Goal: Find specific page/section: Find specific page/section

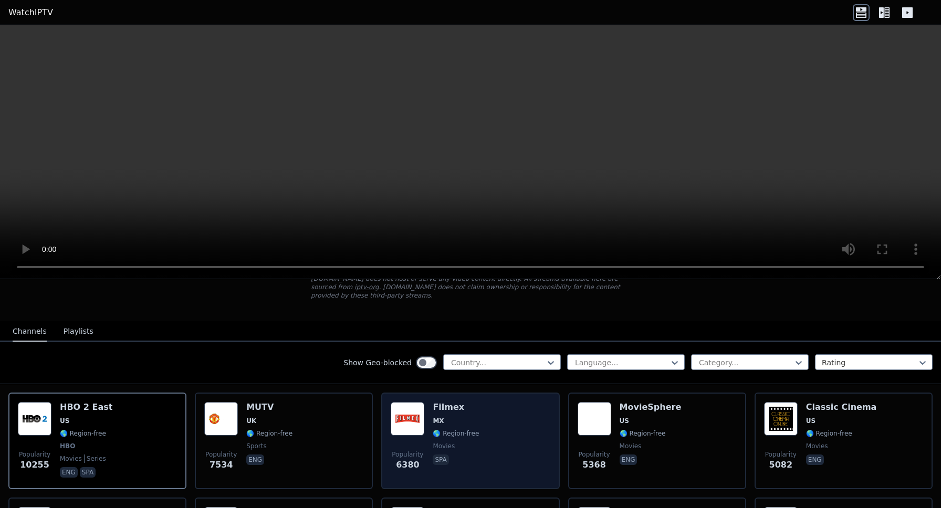
scroll to position [72, 0]
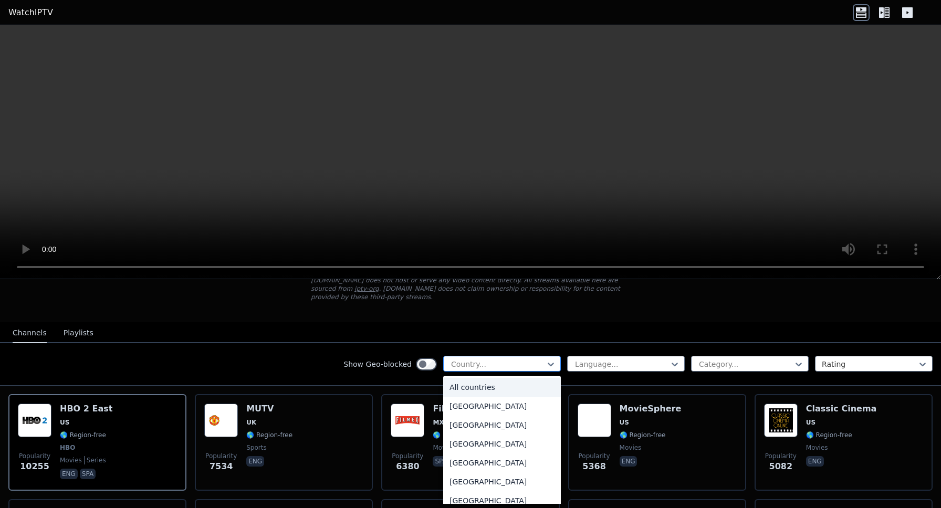
click at [521, 358] on div "Country..." at bounding box center [502, 364] width 118 height 16
type input "*"
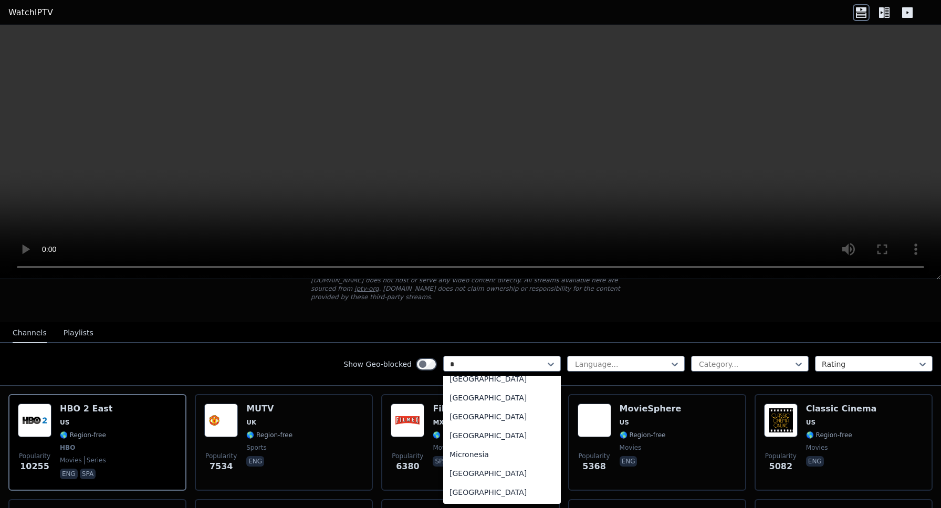
scroll to position [151, 0]
click at [519, 381] on div "[GEOGRAPHIC_DATA]" at bounding box center [502, 379] width 118 height 19
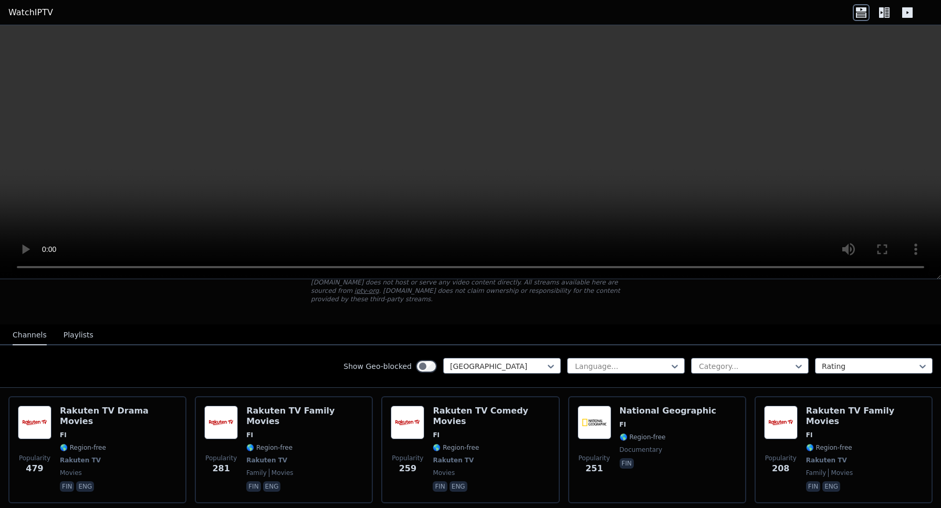
scroll to position [78, 0]
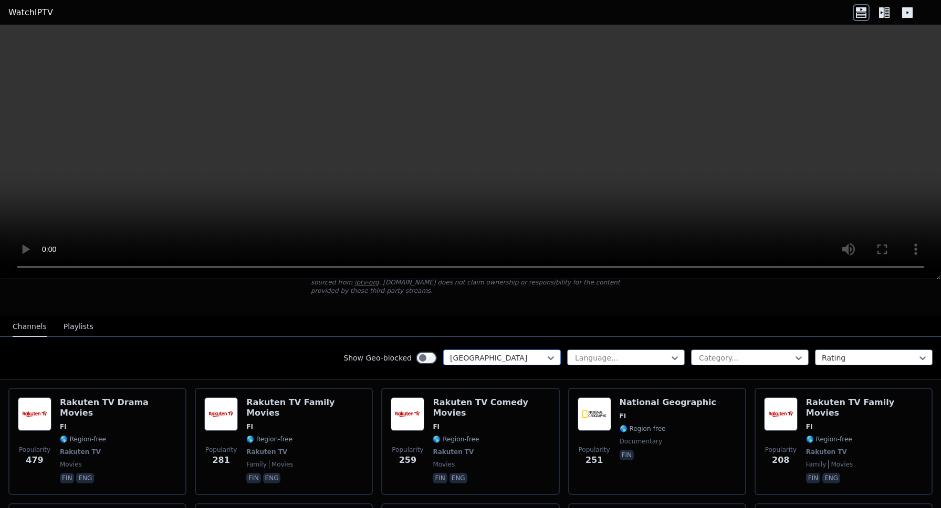
click at [542, 358] on div at bounding box center [498, 358] width 96 height 11
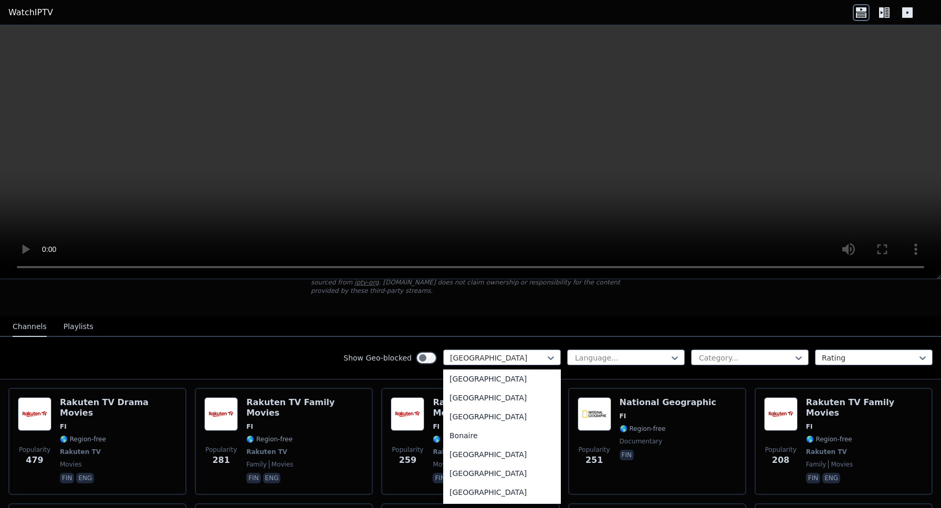
scroll to position [0, 0]
click at [525, 380] on div "All countries" at bounding box center [502, 381] width 118 height 19
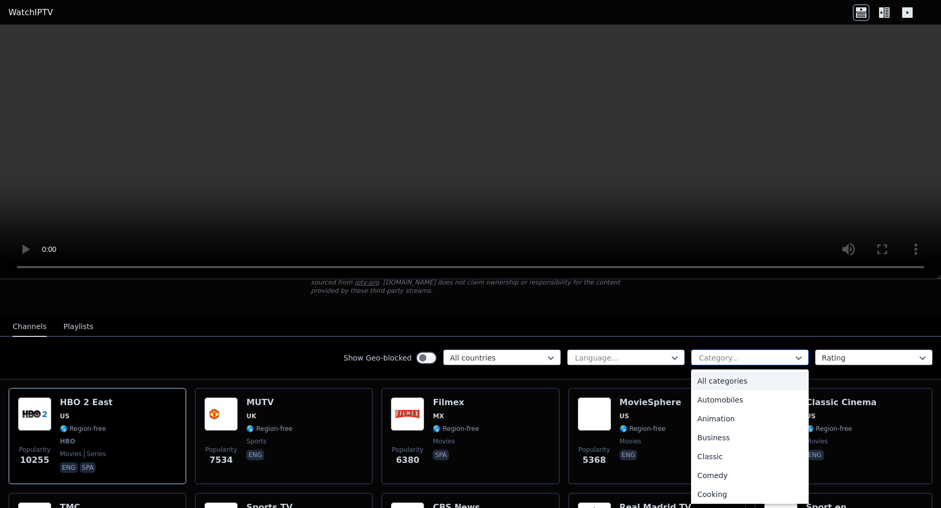
click at [732, 358] on div "Category..." at bounding box center [745, 358] width 93 height 11
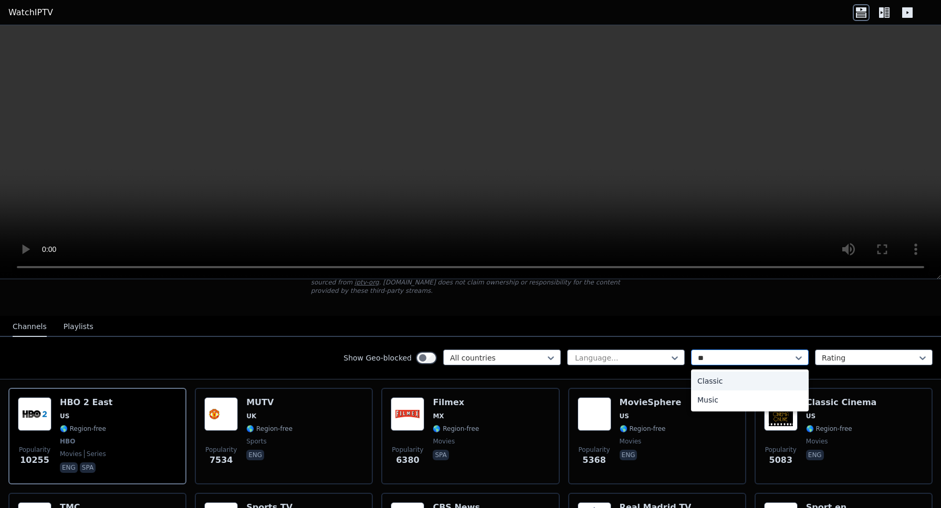
type input "*"
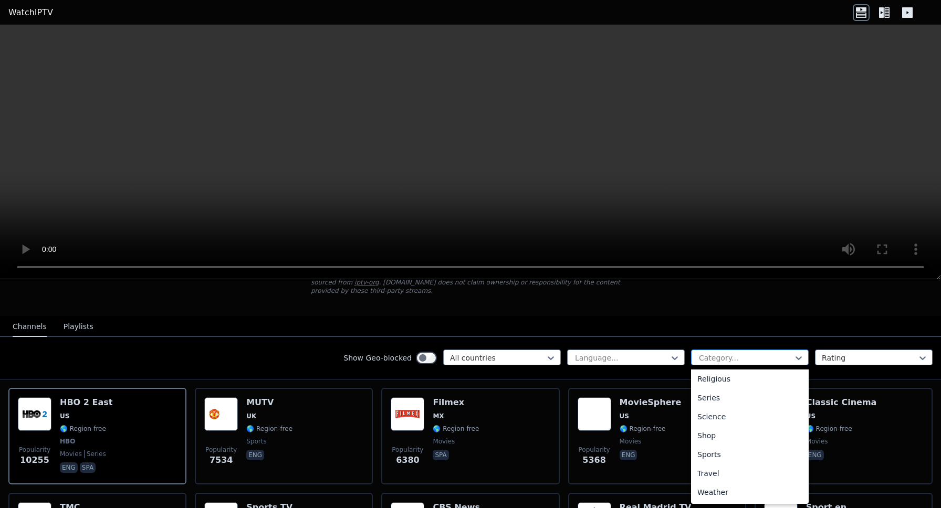
scroll to position [380, 0]
click at [730, 457] on div "Sports" at bounding box center [750, 454] width 118 height 19
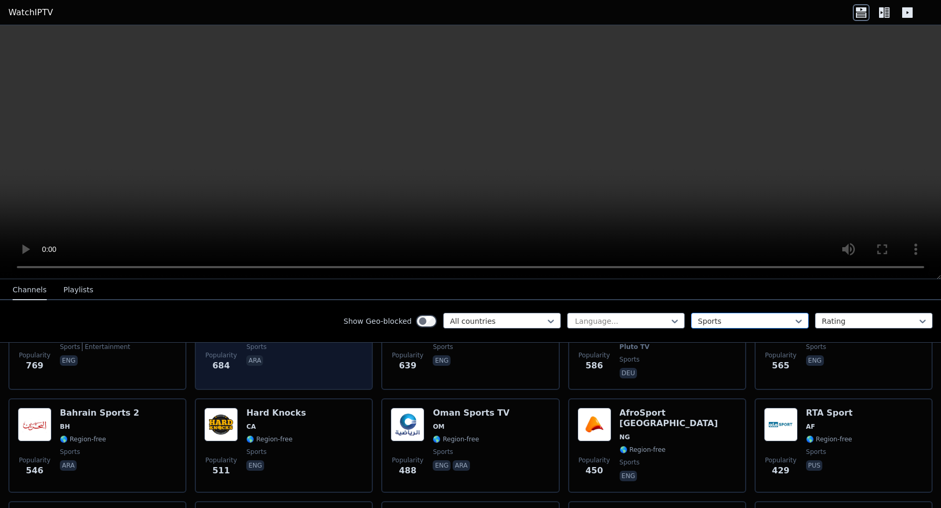
scroll to position [843, 0]
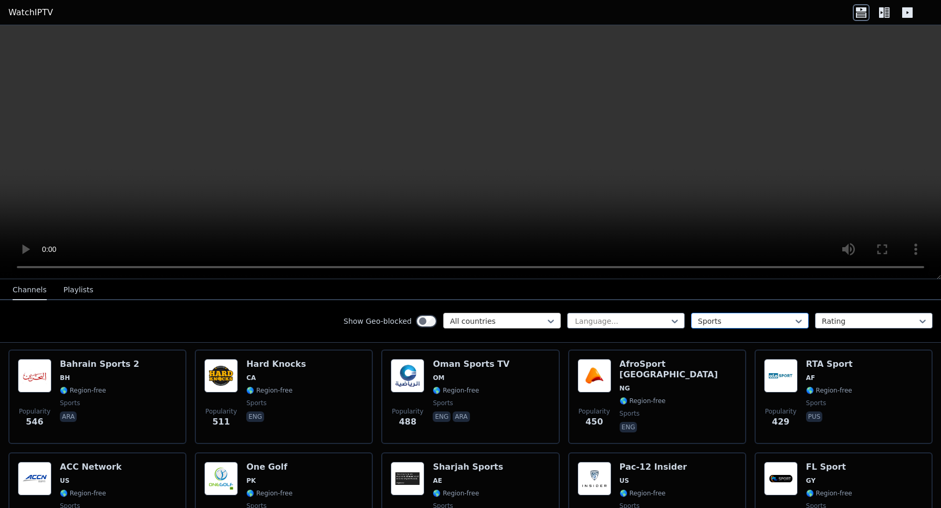
click at [518, 326] on div at bounding box center [498, 321] width 96 height 11
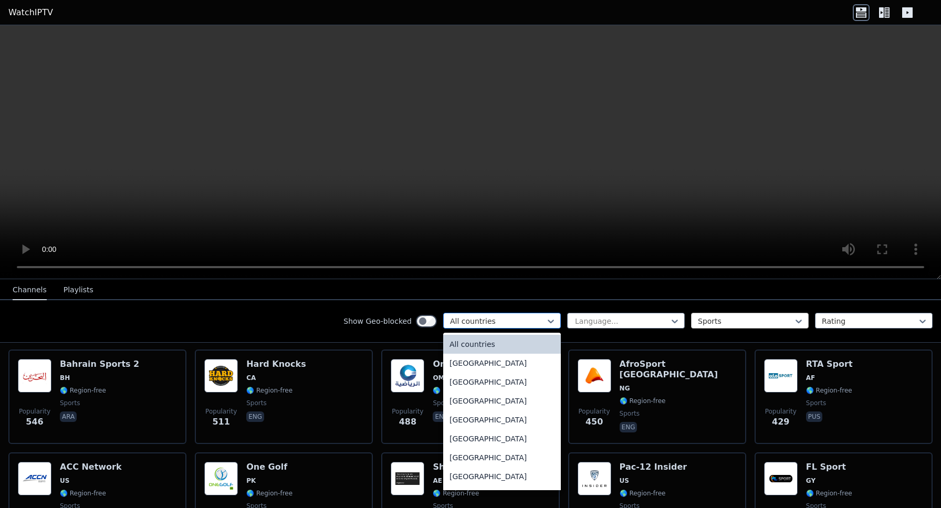
type input "*"
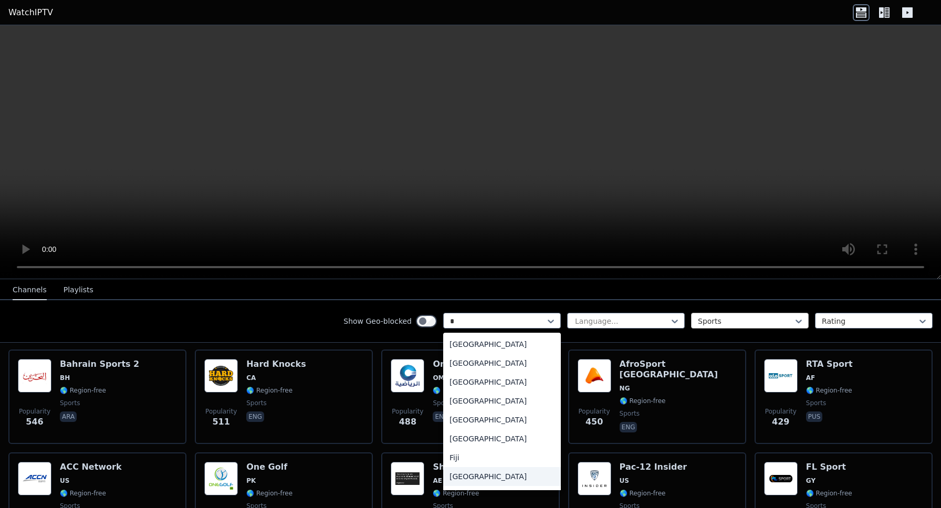
click at [490, 483] on div "[GEOGRAPHIC_DATA]" at bounding box center [502, 476] width 118 height 19
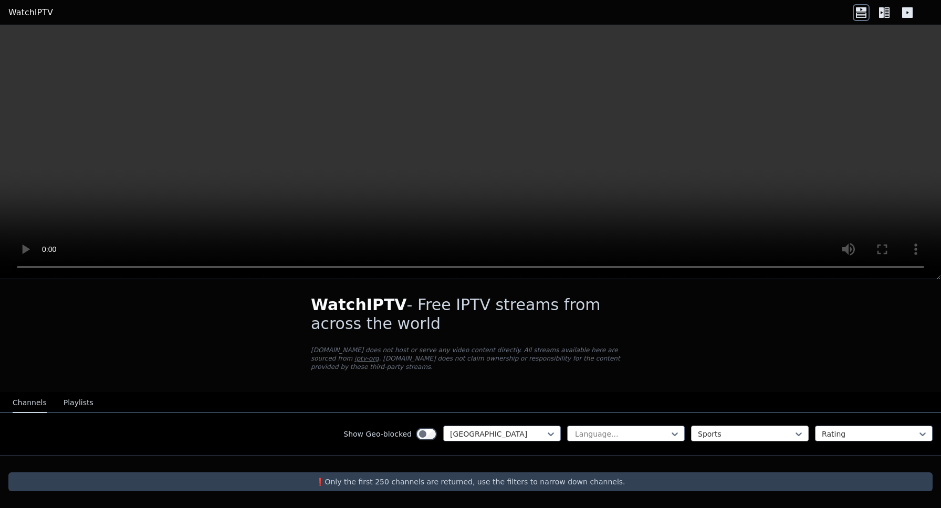
scroll to position [2, 0]
